Goal: Register for event/course: Register for event/course

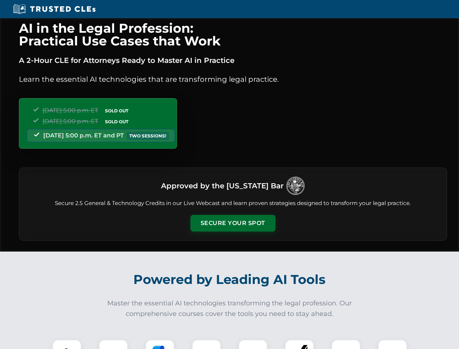
click at [233, 223] on button "Secure Your Spot" at bounding box center [233, 223] width 85 height 17
click at [67, 344] on img at bounding box center [66, 354] width 21 height 21
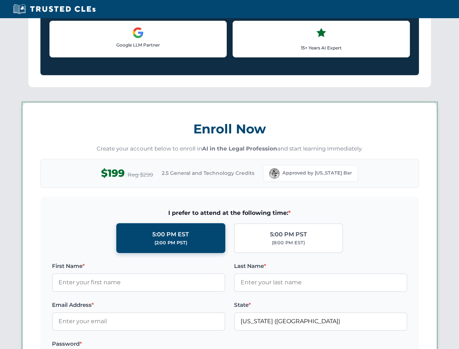
click at [160, 344] on label "Password *" at bounding box center [139, 344] width 174 height 9
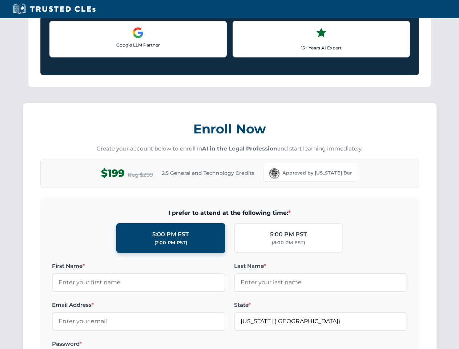
scroll to position [714, 0]
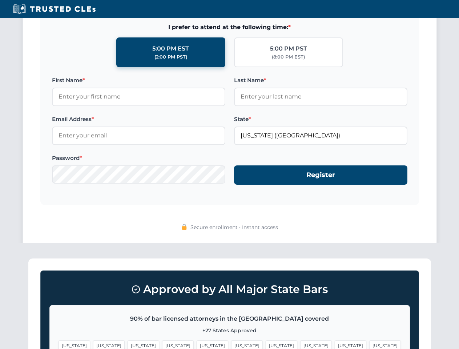
click at [335, 344] on span "[US_STATE]" at bounding box center [351, 345] width 32 height 11
